Goal: Check status: Check status

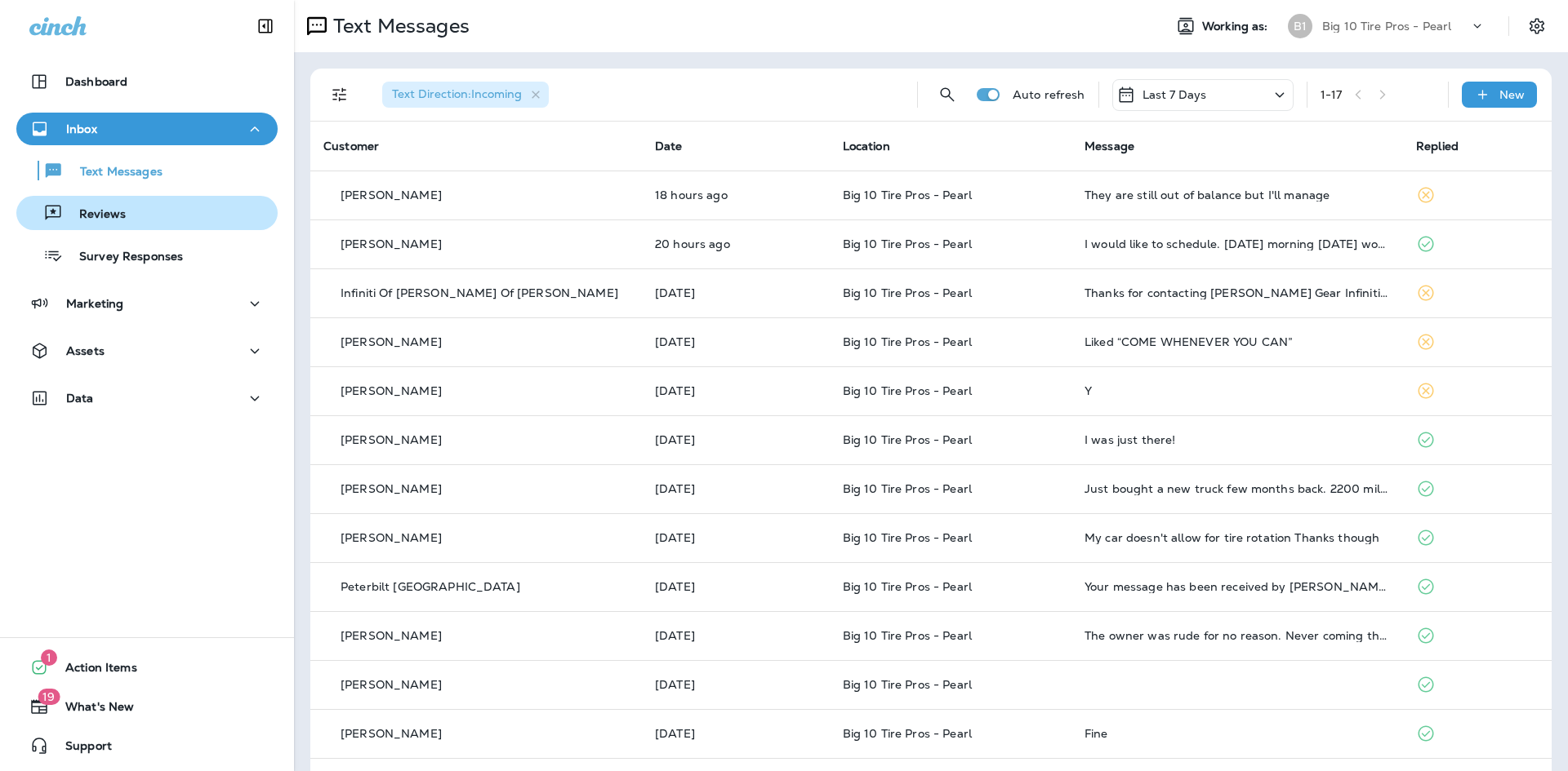
click at [92, 207] on p "Reviews" at bounding box center [93, 214] width 62 height 16
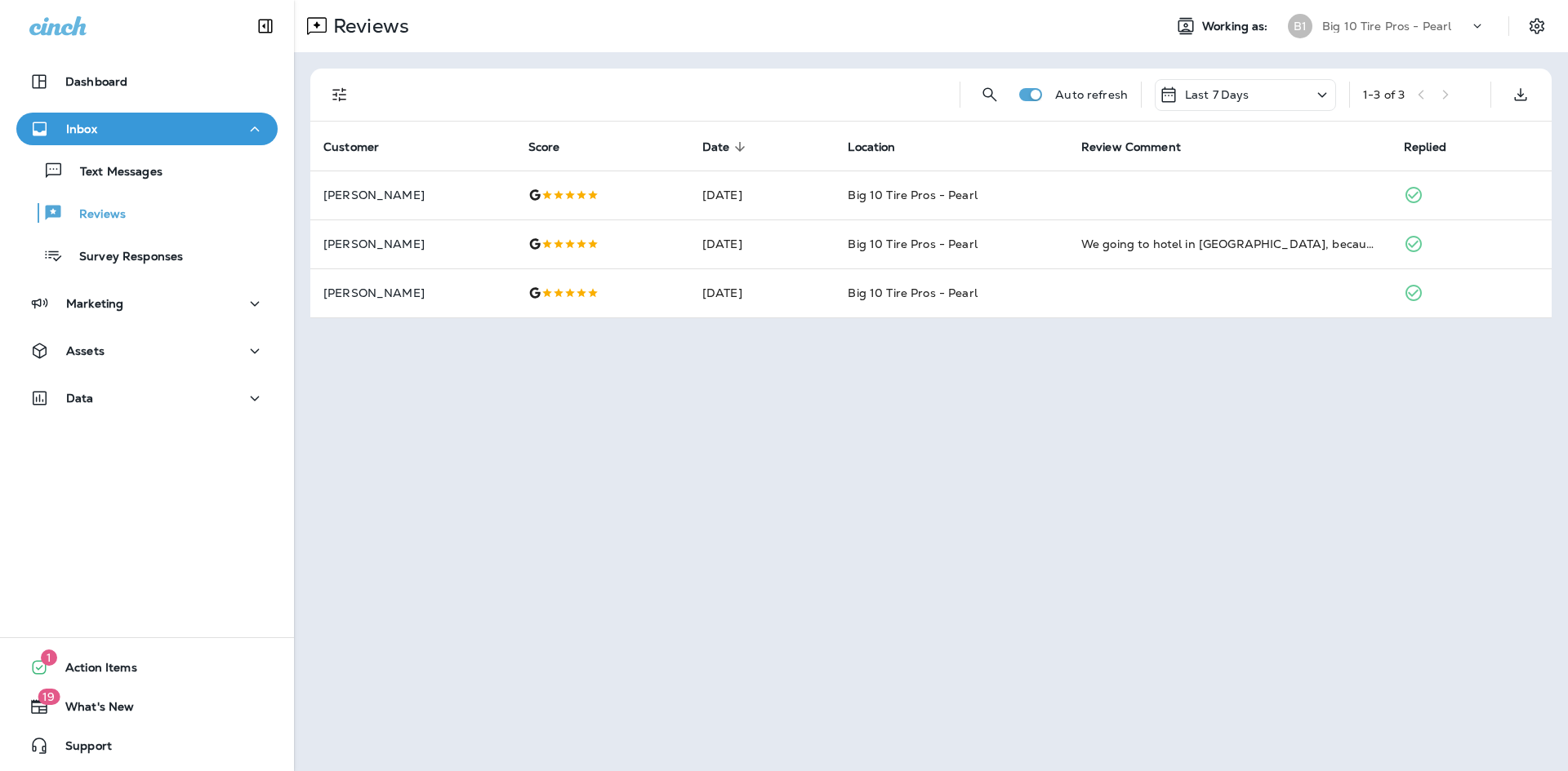
click at [1321, 95] on icon at bounding box center [1323, 94] width 9 height 5
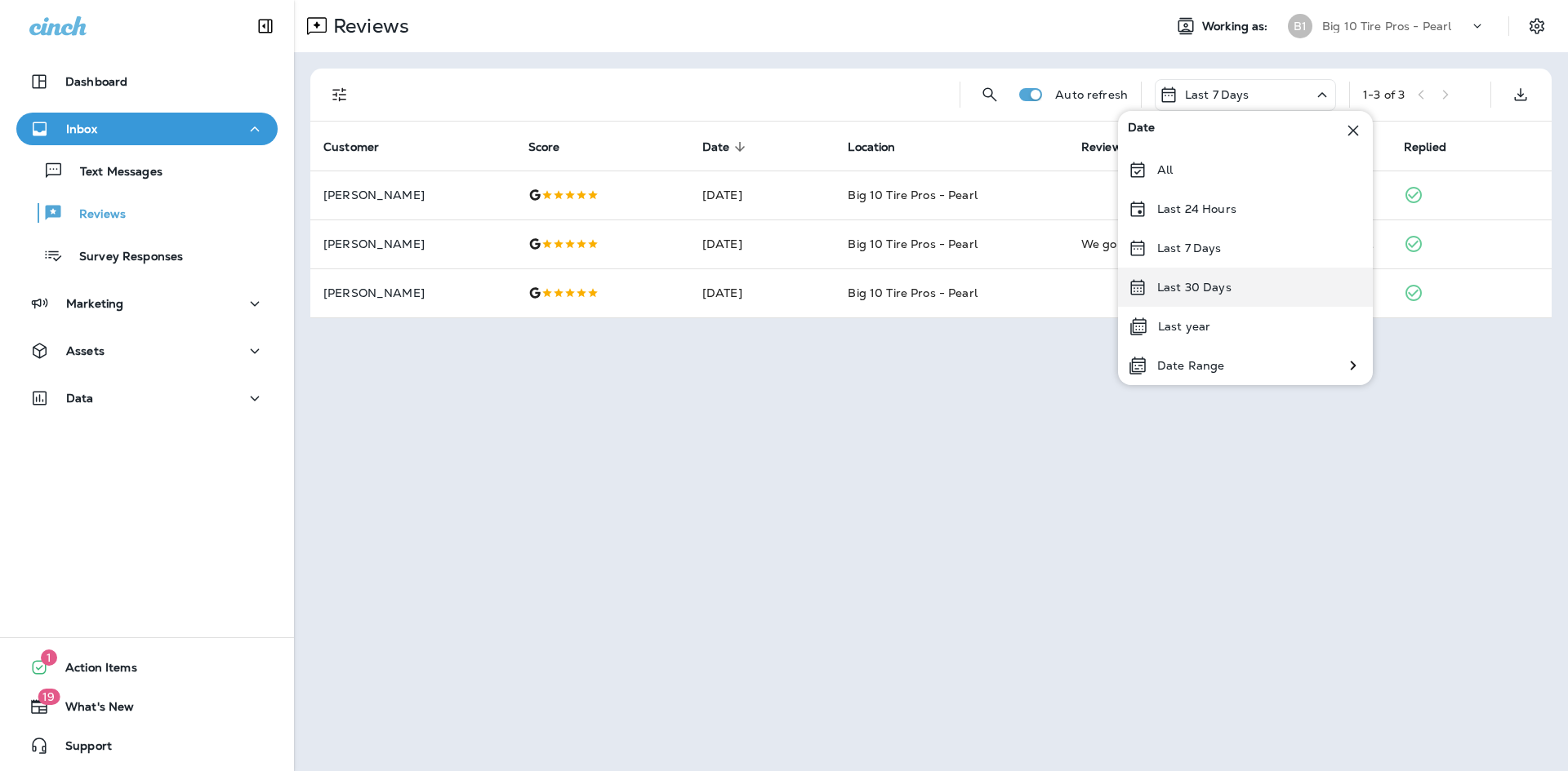
click at [1199, 285] on p "Last 30 Days" at bounding box center [1195, 287] width 75 height 13
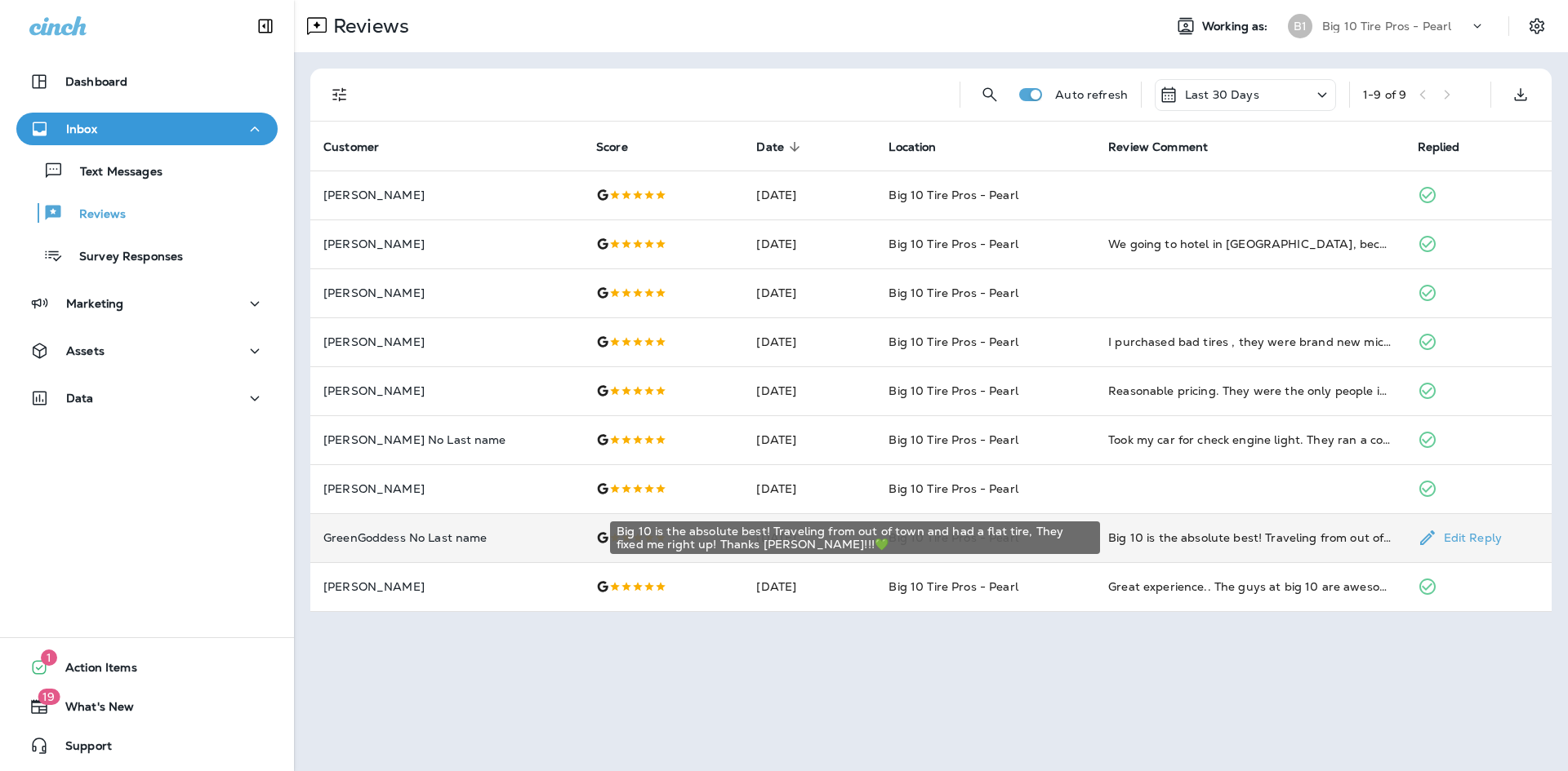
click at [1208, 544] on div "Big 10 is the absolute best! Traveling from out of town and had a flat tire, Th…" at bounding box center [1249, 538] width 283 height 17
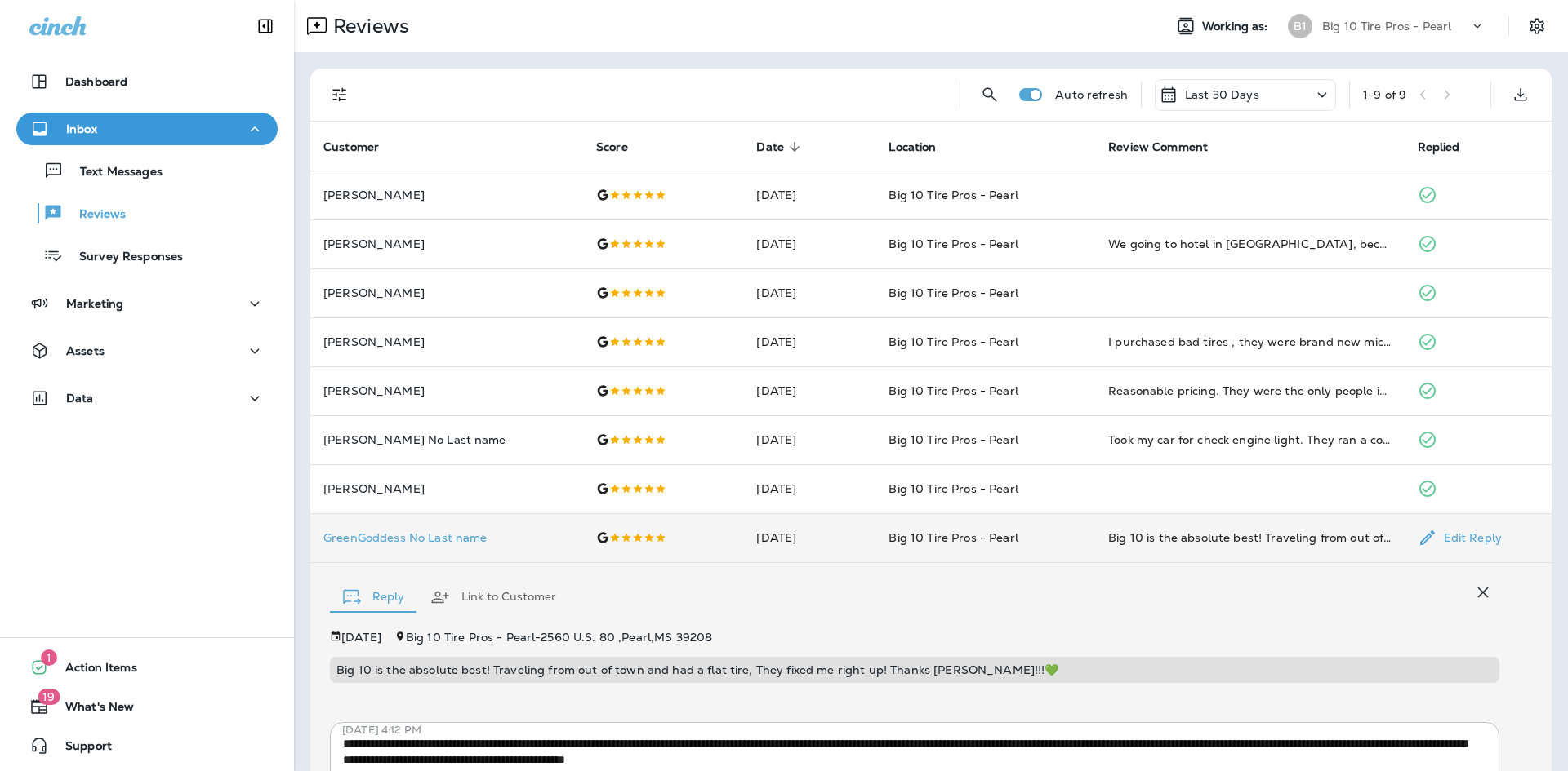
scroll to position [181, 0]
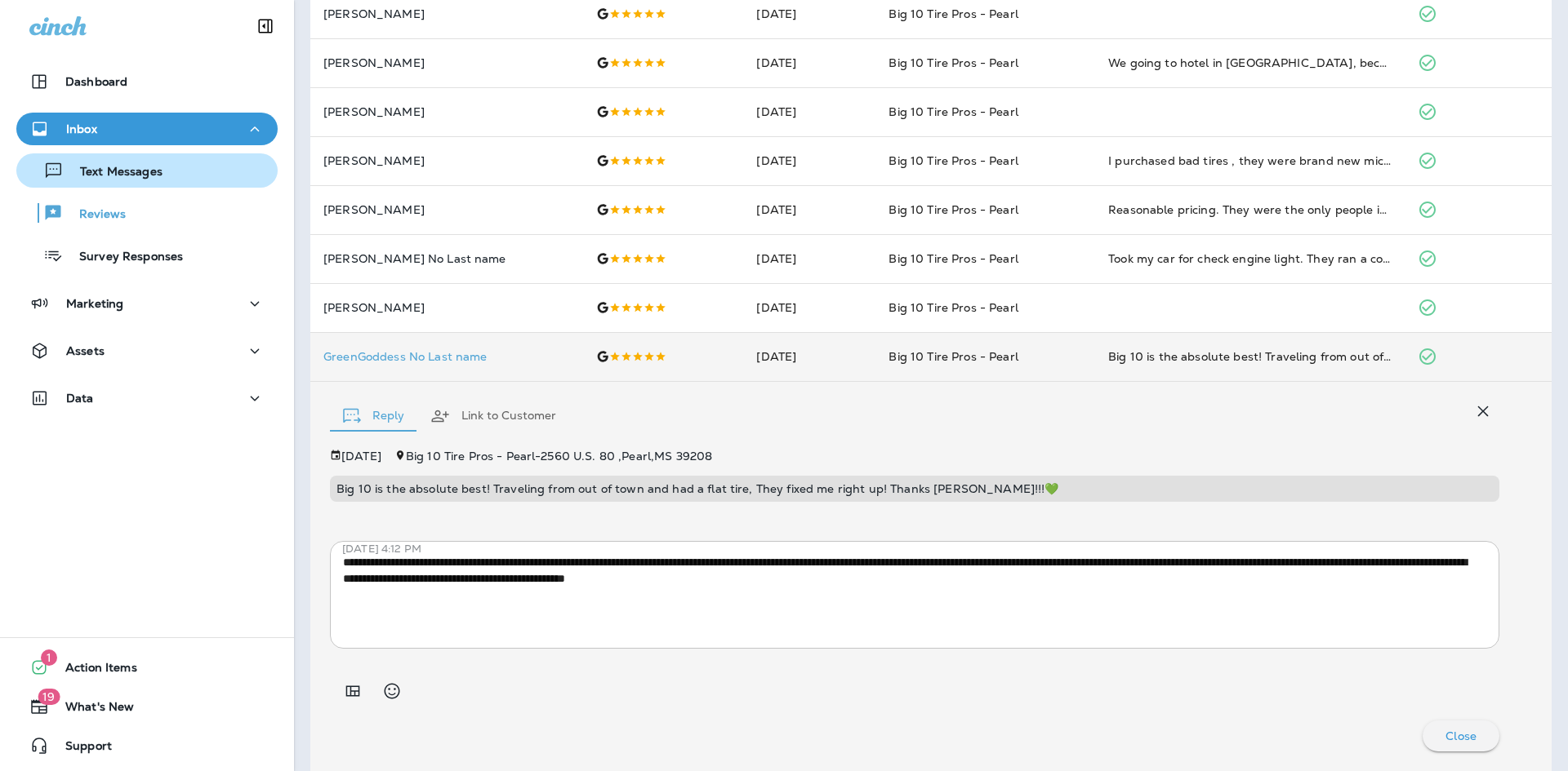
click at [102, 181] on div "Text Messages" at bounding box center [93, 171] width 140 height 24
